Goal: Information Seeking & Learning: Find specific fact

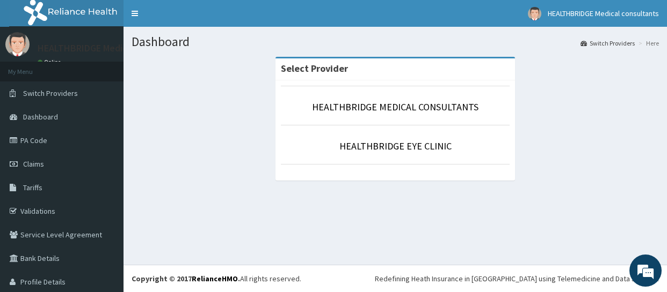
click at [78, 141] on link "PA Code" at bounding box center [61, 141] width 123 height 24
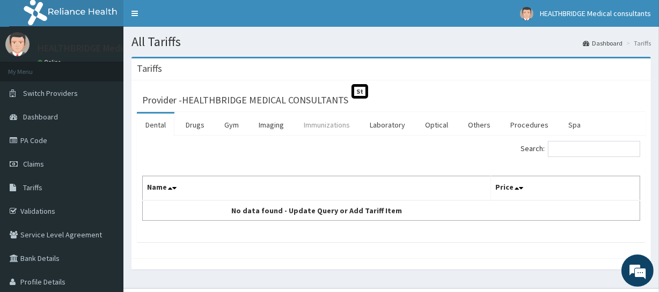
click at [314, 124] on link "Immunizations" at bounding box center [326, 125] width 63 height 23
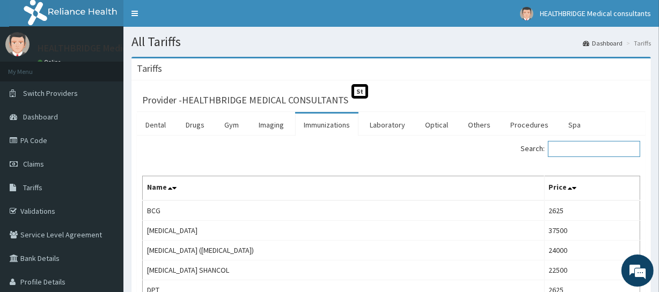
click at [567, 147] on input "Search:" at bounding box center [594, 149] width 92 height 16
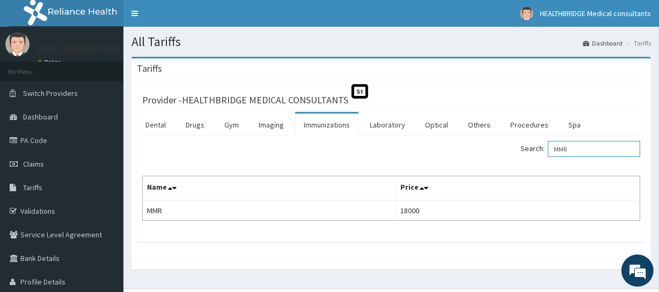
drag, startPoint x: 588, startPoint y: 148, endPoint x: 525, endPoint y: 153, distance: 62.4
click at [525, 153] on label "Search: MMR" at bounding box center [581, 149] width 120 height 16
type input "PCV"
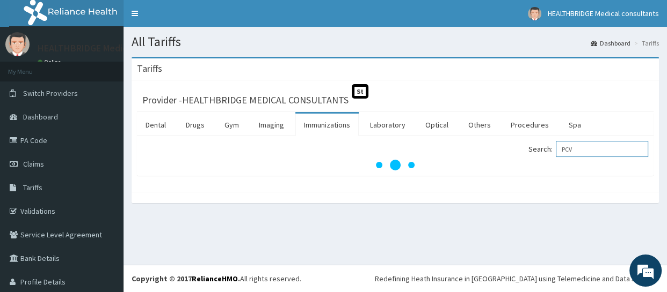
drag, startPoint x: 579, startPoint y: 150, endPoint x: 548, endPoint y: 151, distance: 31.1
click at [548, 151] on label "Search: PCV" at bounding box center [588, 149] width 120 height 16
